Goal: Communication & Community: Answer question/provide support

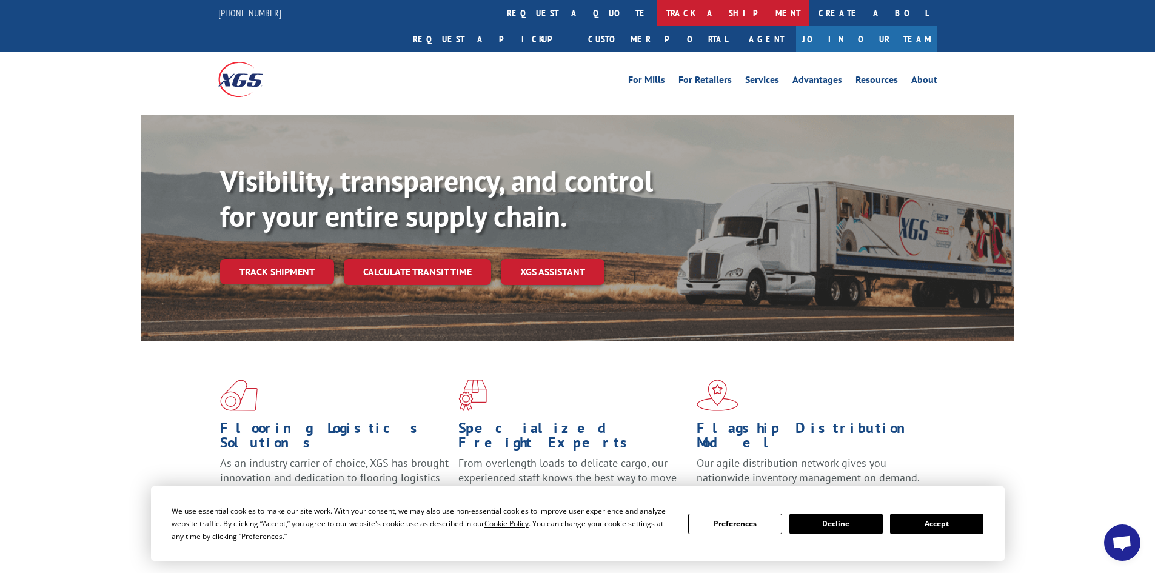
scroll to position [3730, 0]
click at [1126, 534] on span "Open chat" at bounding box center [1122, 543] width 36 height 36
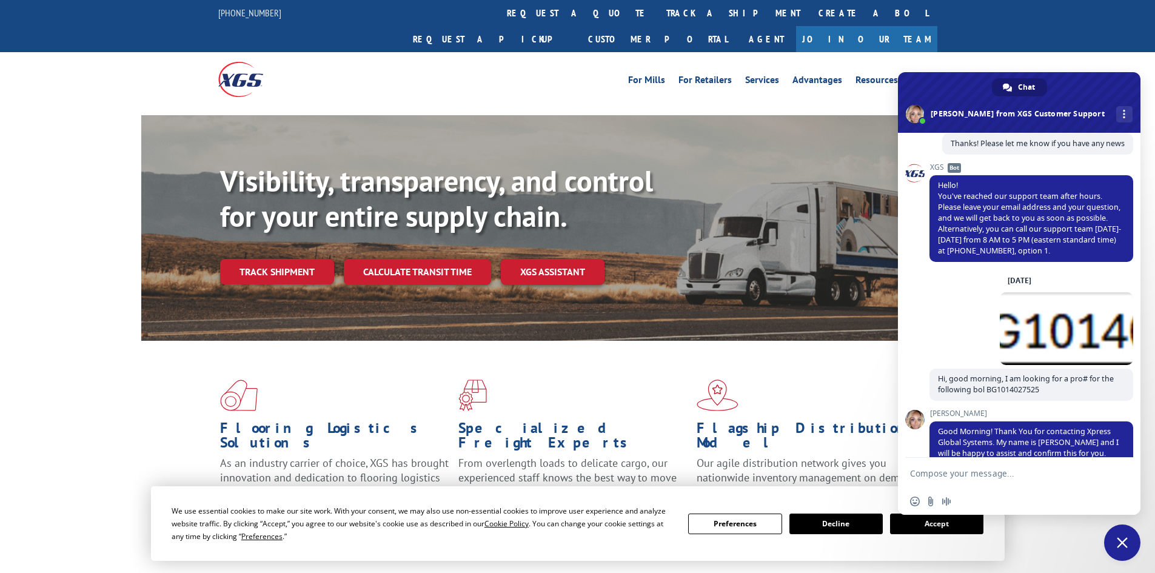
scroll to position [5105, 0]
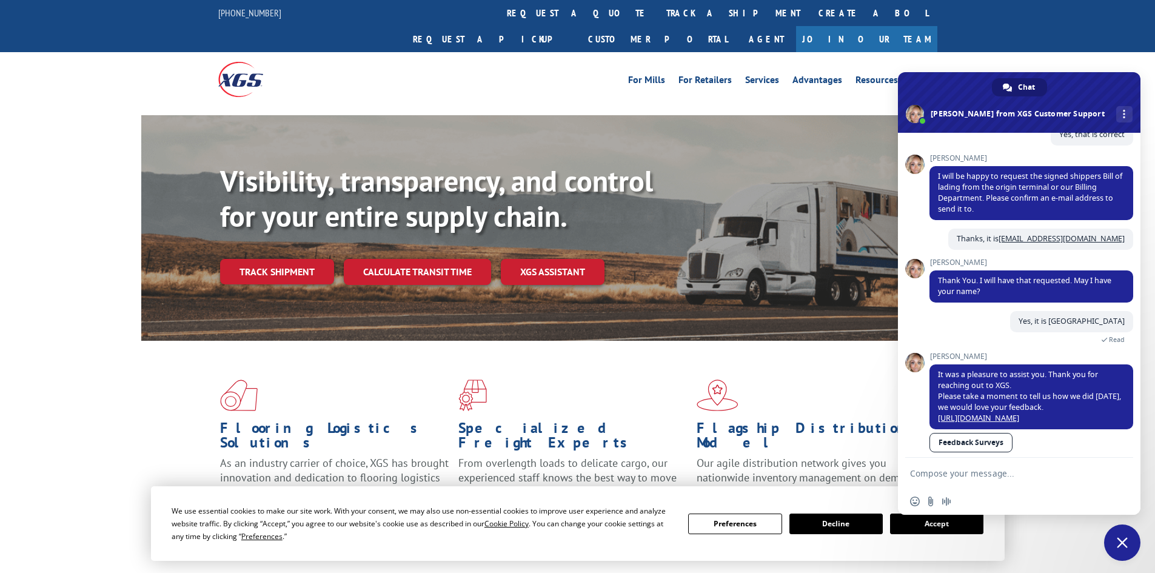
click at [968, 473] on textarea "Compose your message..." at bounding box center [1006, 473] width 192 height 11
paste textarea "BG1032461525"
type textarea "Good Morning - can you please advise the pro fo BG1032461525"
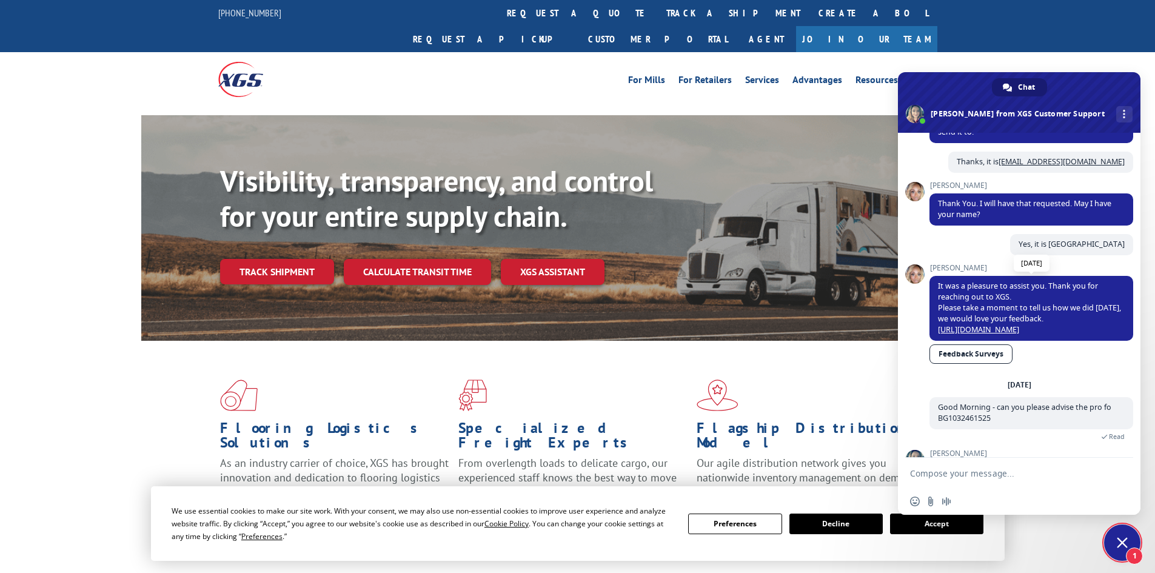
scroll to position [5221, 0]
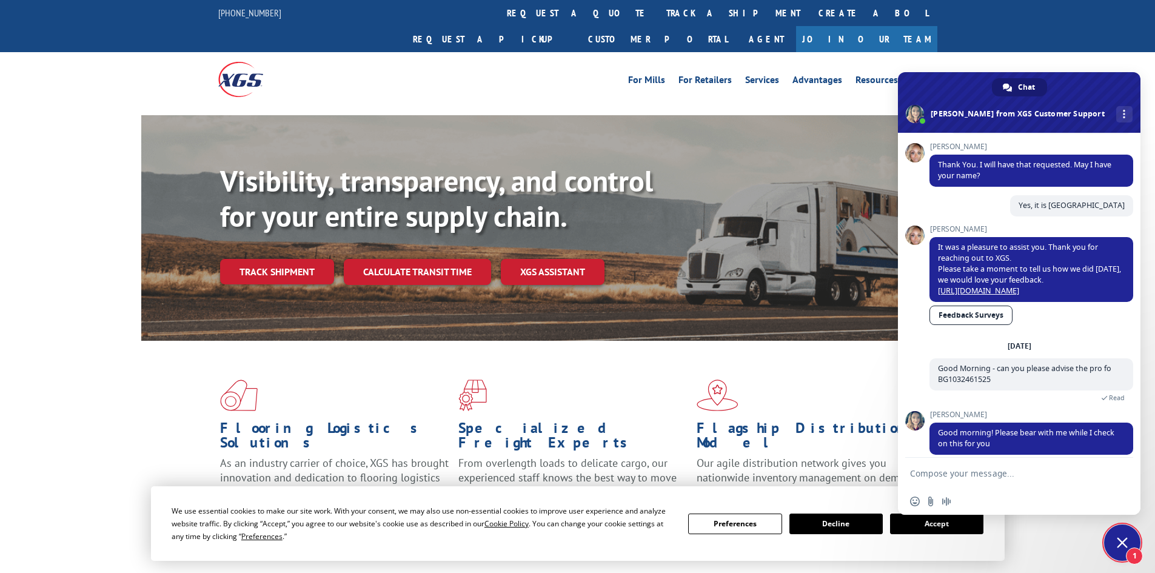
click at [998, 470] on textarea "Compose your message..." at bounding box center [1006, 473] width 192 height 11
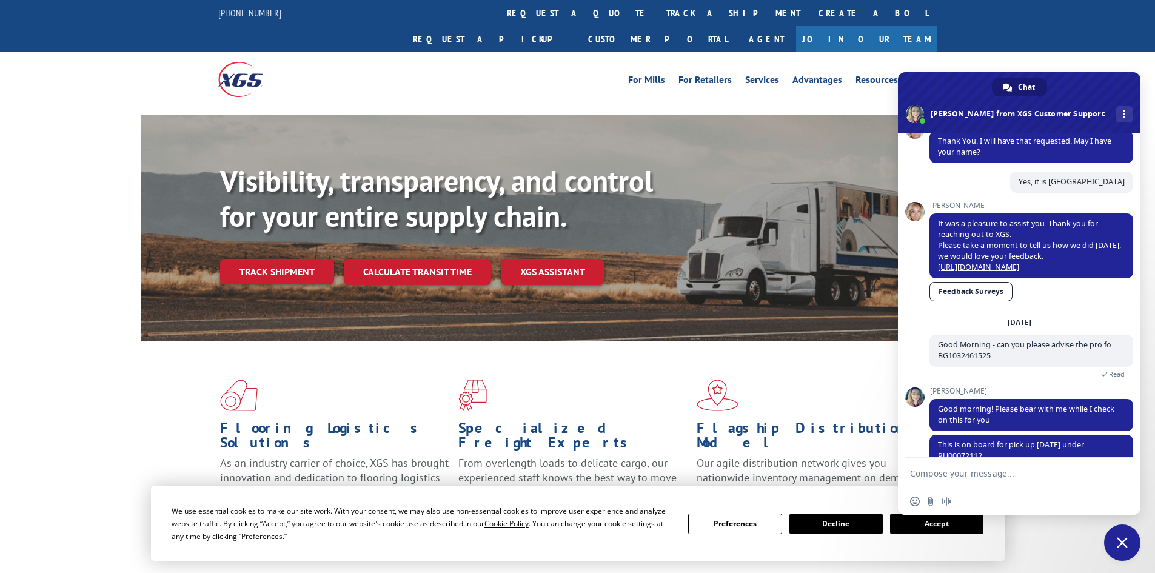
scroll to position [5257, 0]
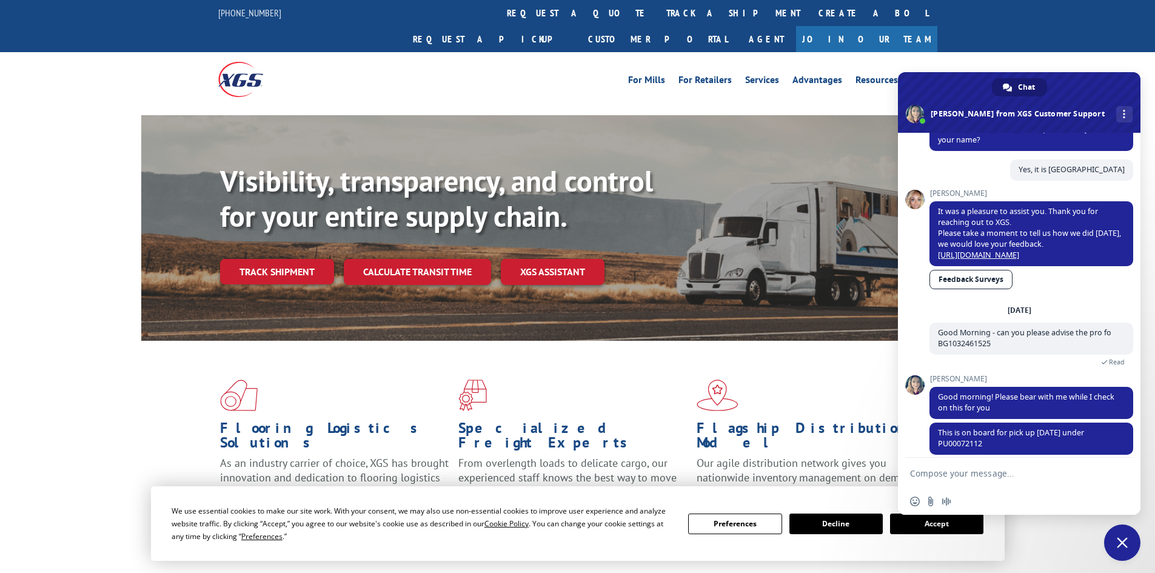
click at [951, 471] on textarea "Compose your message..." at bounding box center [1006, 473] width 192 height 11
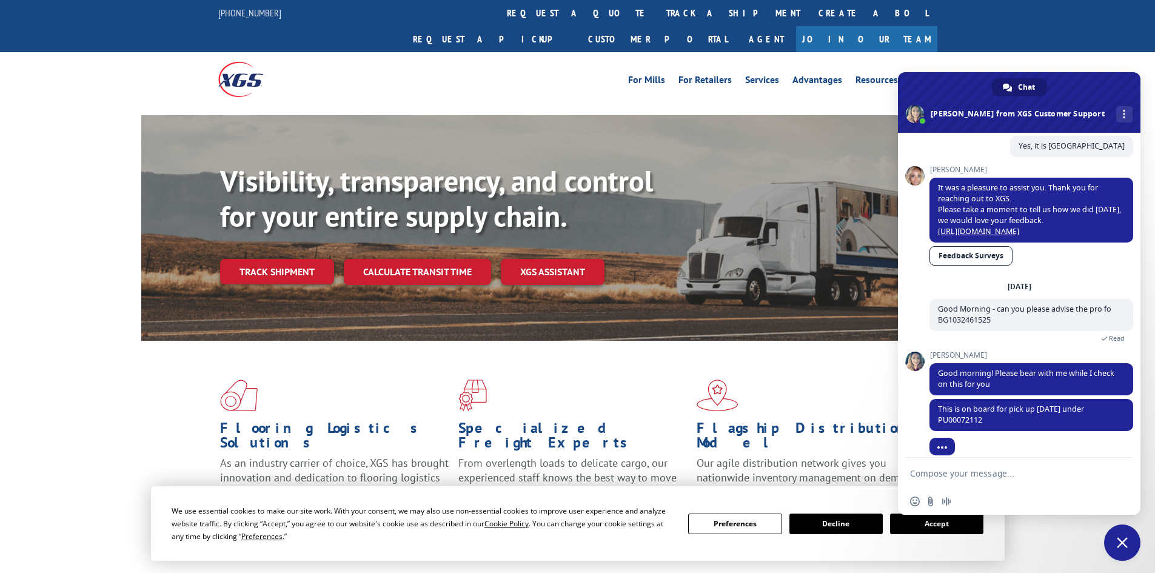
scroll to position [5282, 0]
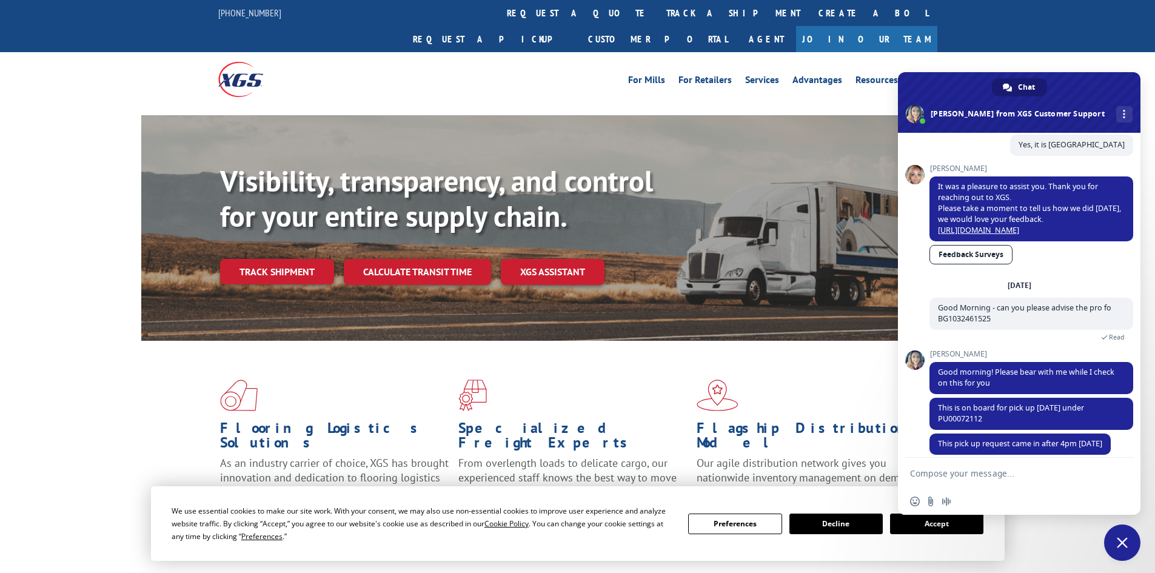
click at [978, 477] on textarea "Compose your message..." at bounding box center [1006, 473] width 192 height 11
type textarea "sounds good - thank you for the update"
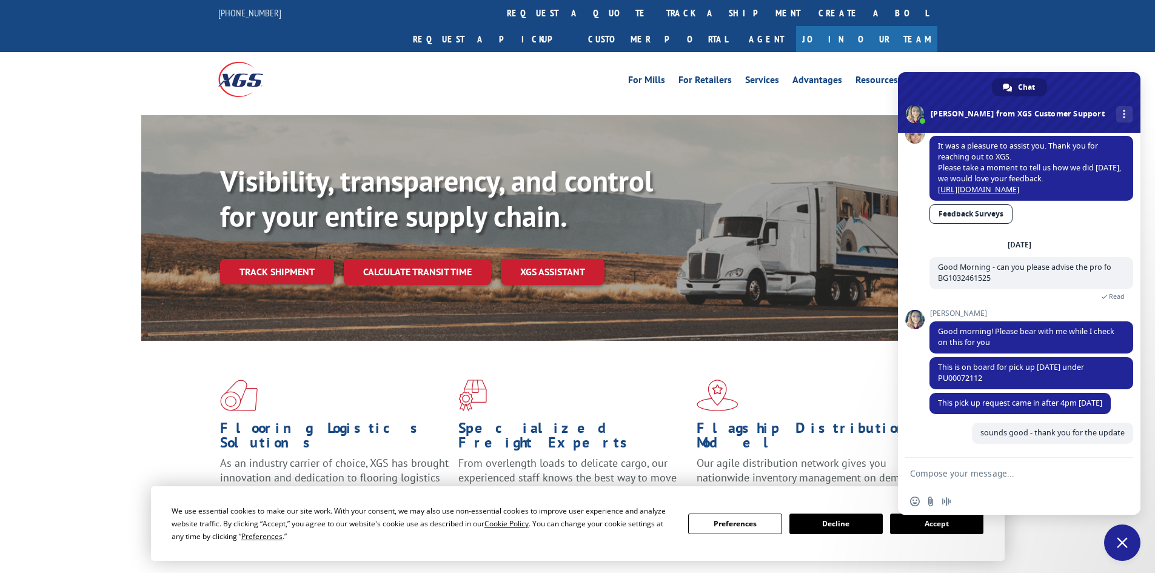
scroll to position [5312, 0]
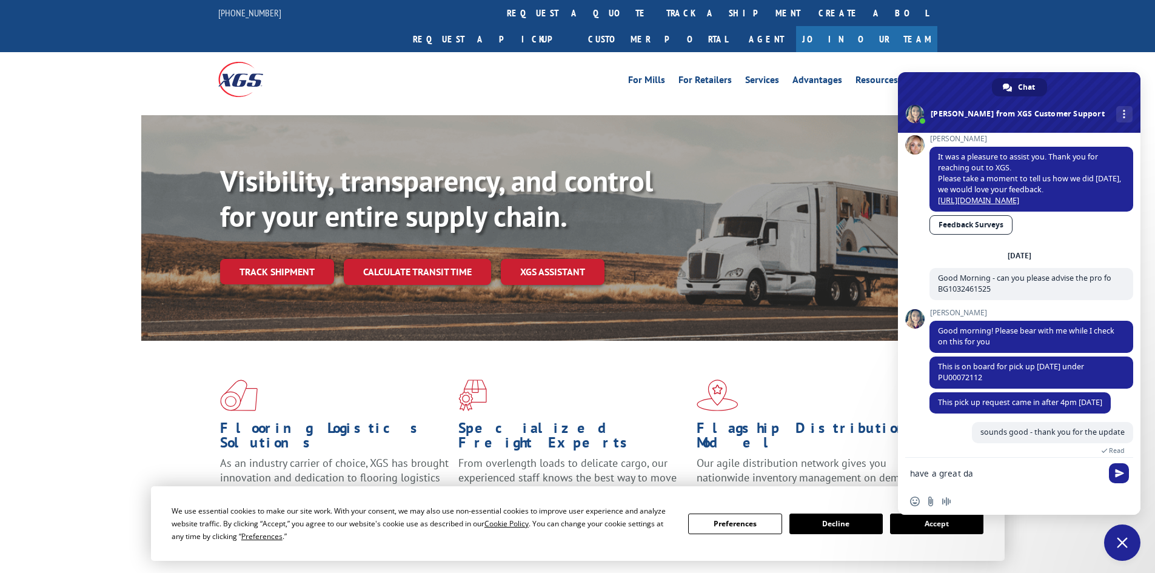
type textarea "have a great day"
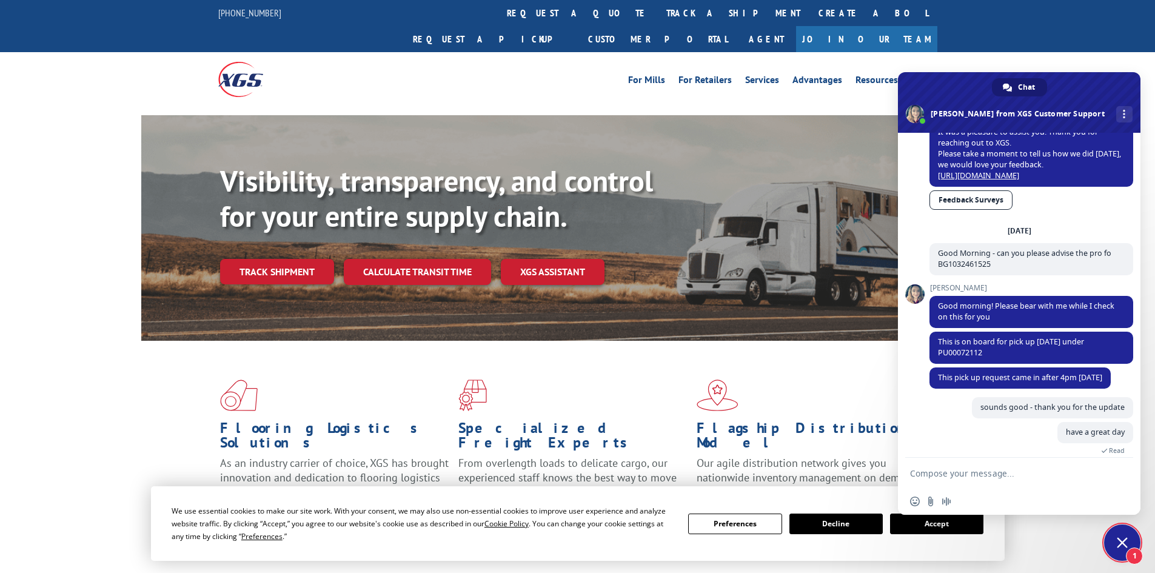
scroll to position [5360, 0]
